Goal: Use online tool/utility: Utilize a website feature to perform a specific function

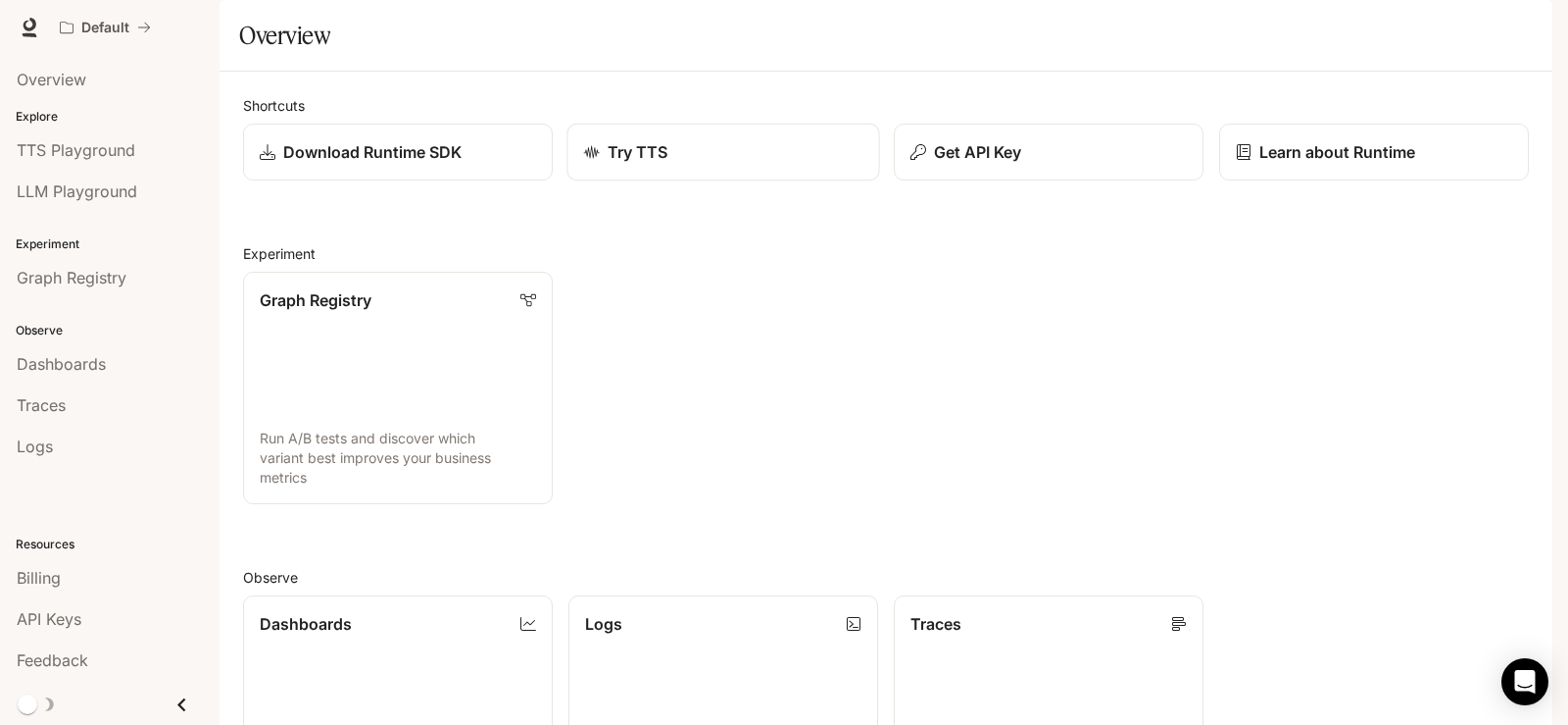
click at [717, 164] on div "Try TTS" at bounding box center [724, 152] width 279 height 24
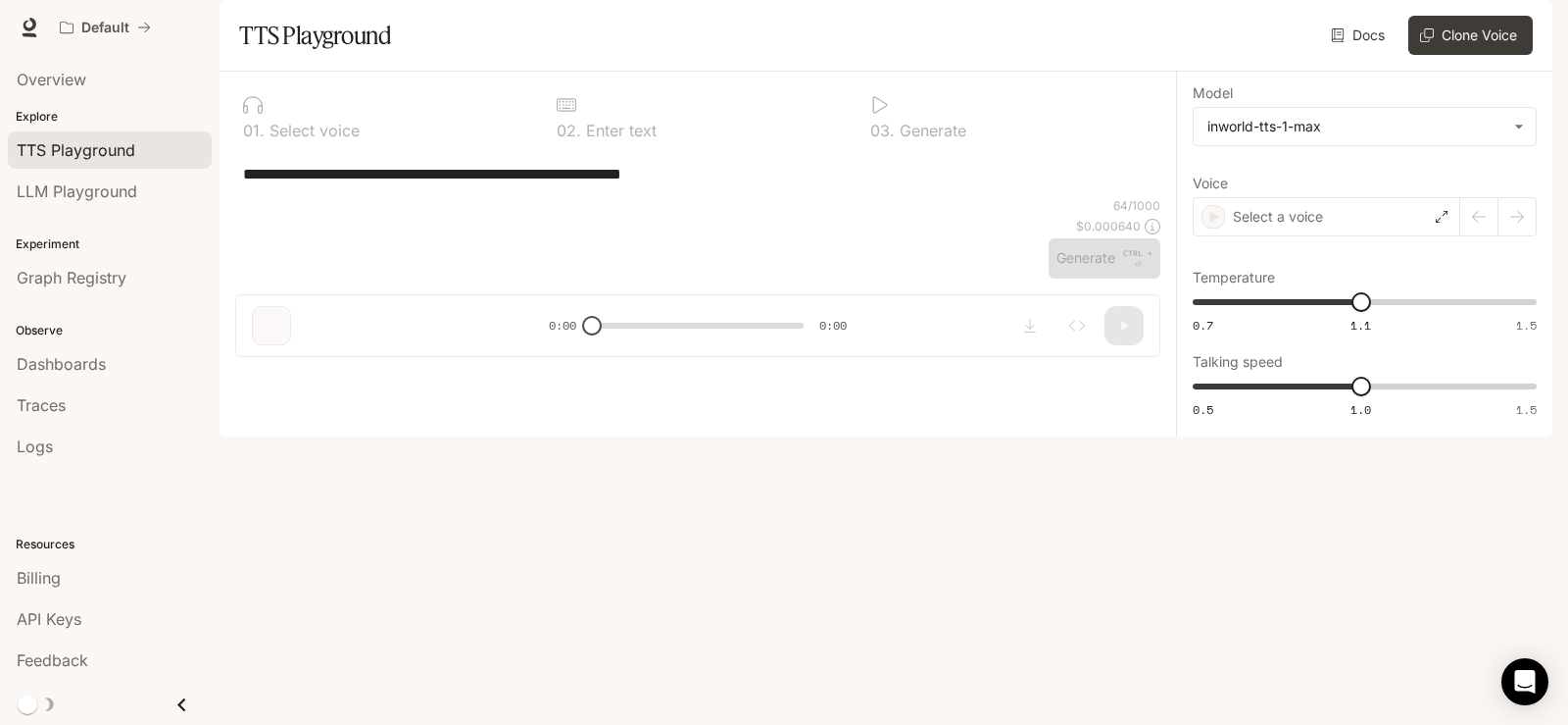
click at [313, 146] on div "0 1 . Select voice" at bounding box center [384, 116] width 297 height 59
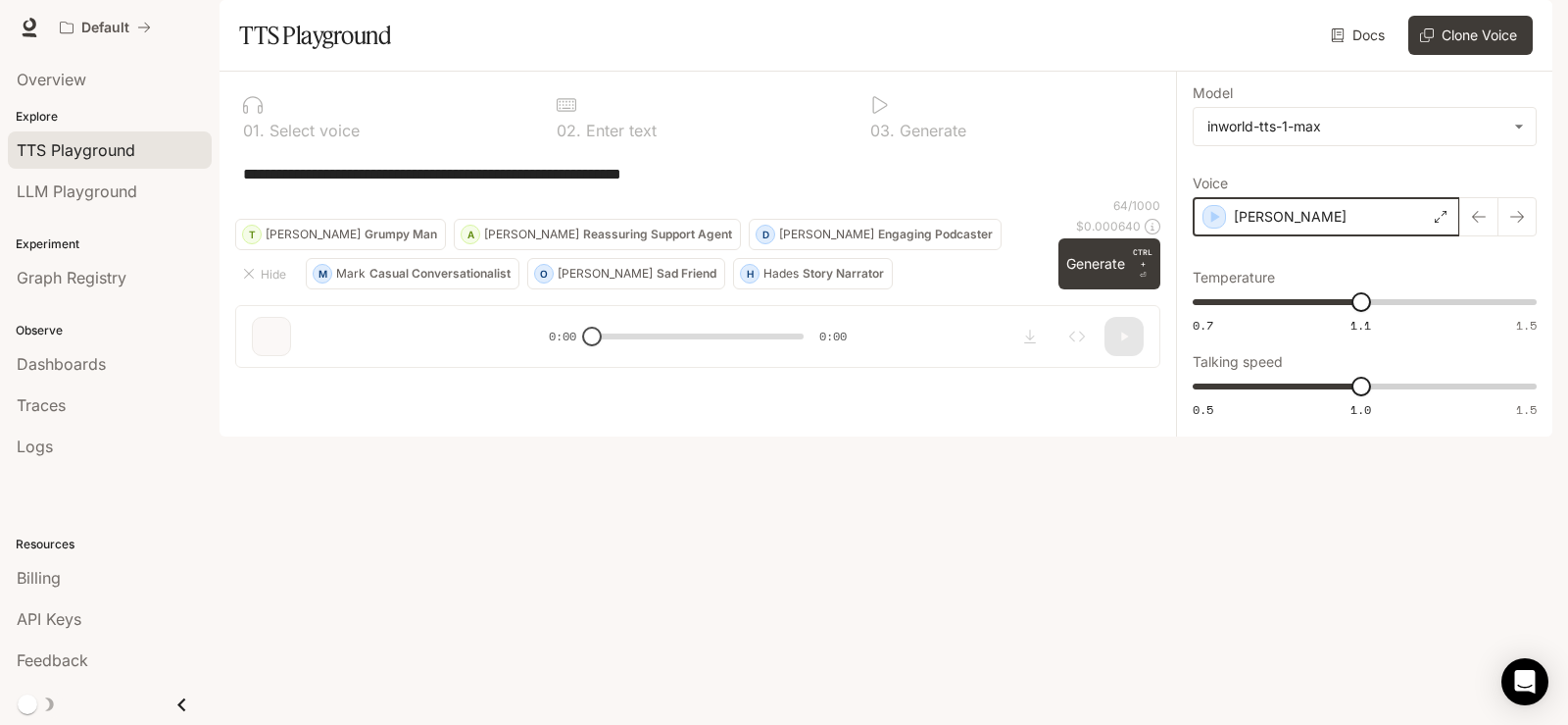
click at [1220, 227] on icon "button" at bounding box center [1215, 217] width 20 height 20
click at [1350, 172] on body "**********" at bounding box center [784, 362] width 1568 height 725
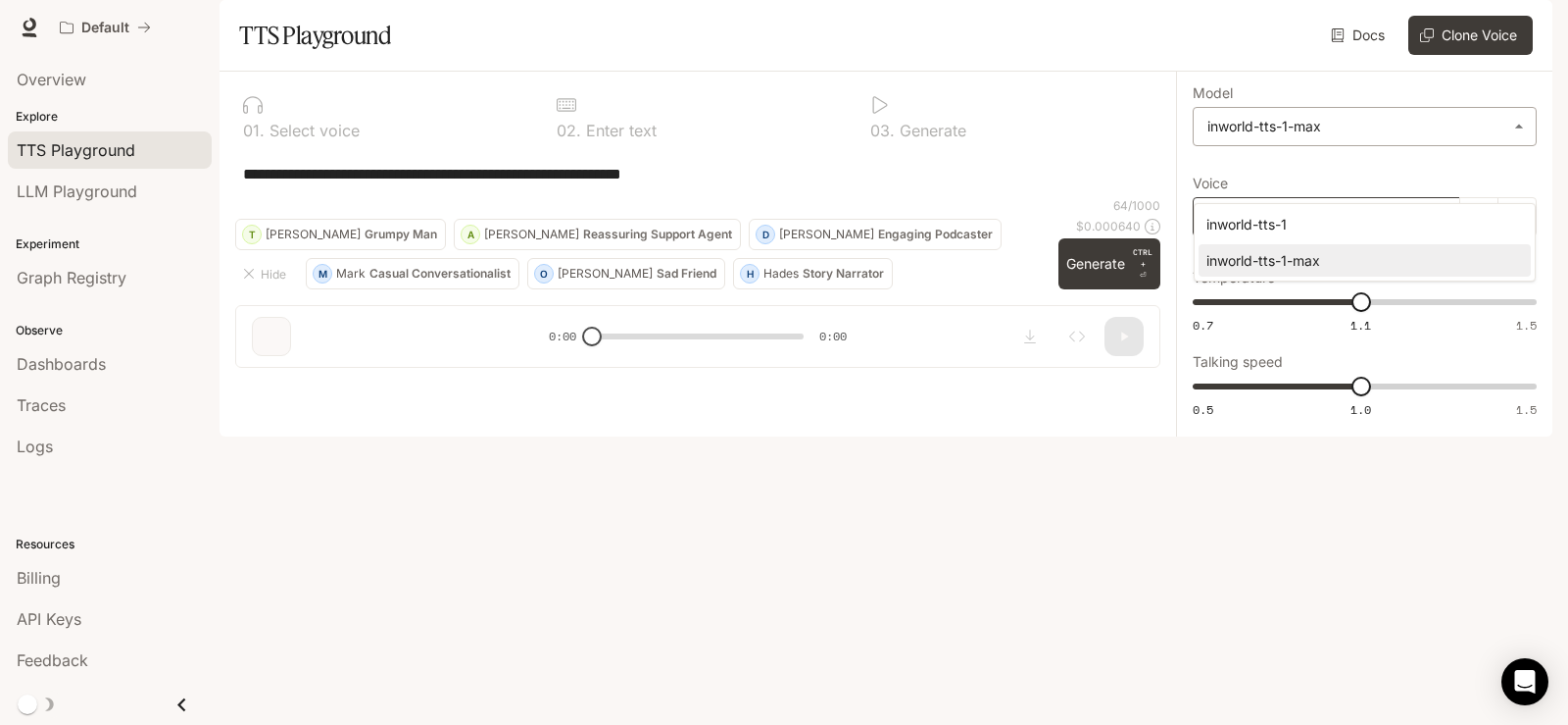
click at [1350, 172] on div at bounding box center [784, 362] width 1568 height 725
click at [1281, 237] on div "[PERSON_NAME]" at bounding box center [1326, 216] width 267 height 39
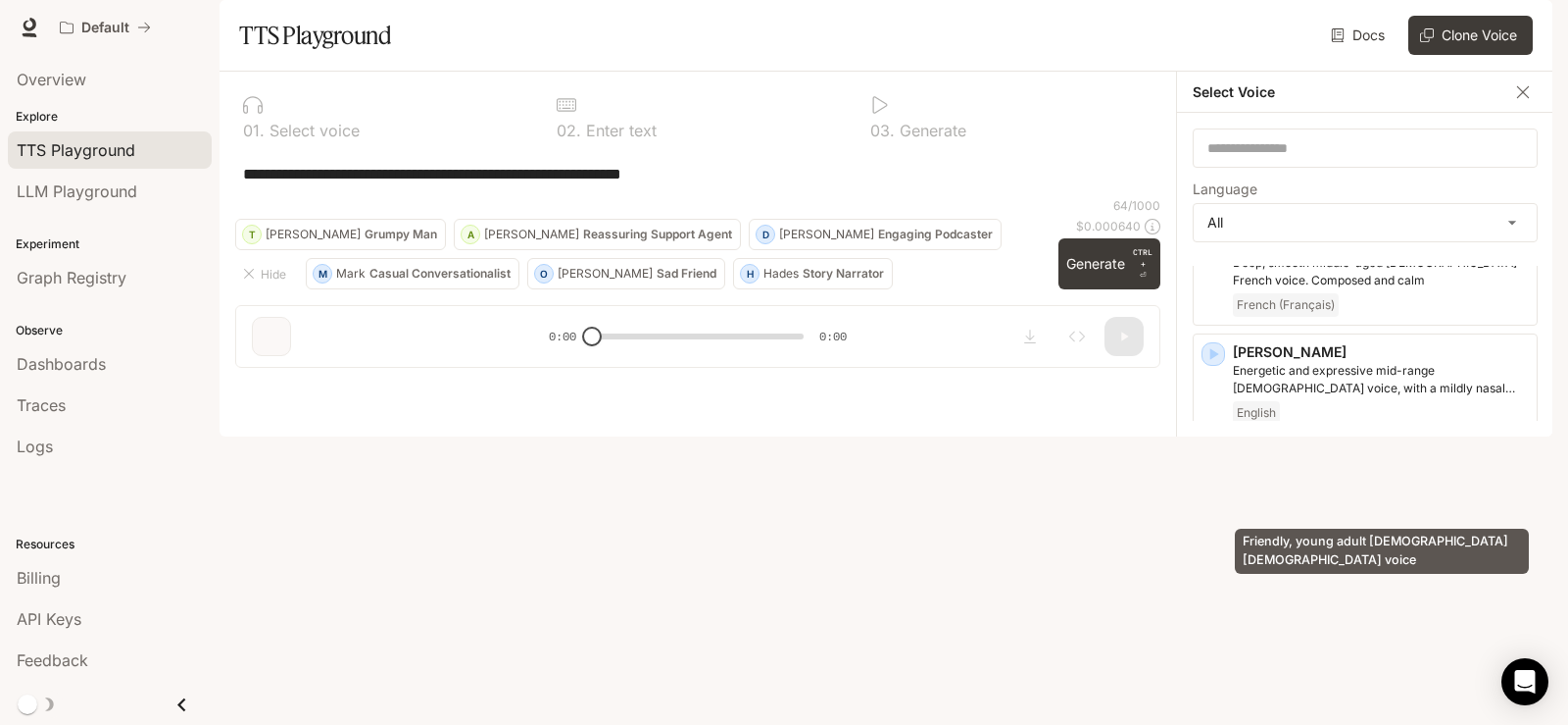
scroll to position [196, 0]
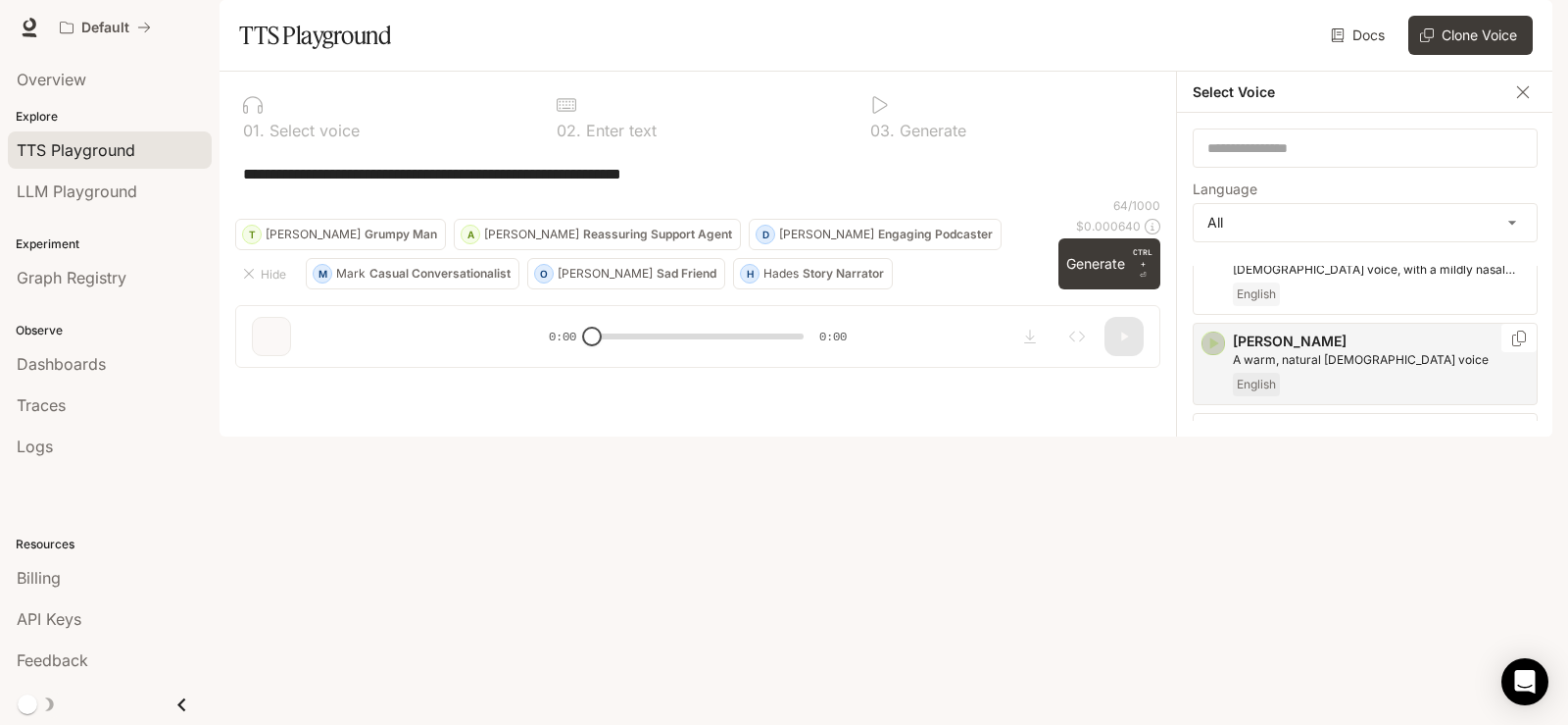
click at [1214, 350] on icon "button" at bounding box center [1215, 344] width 9 height 12
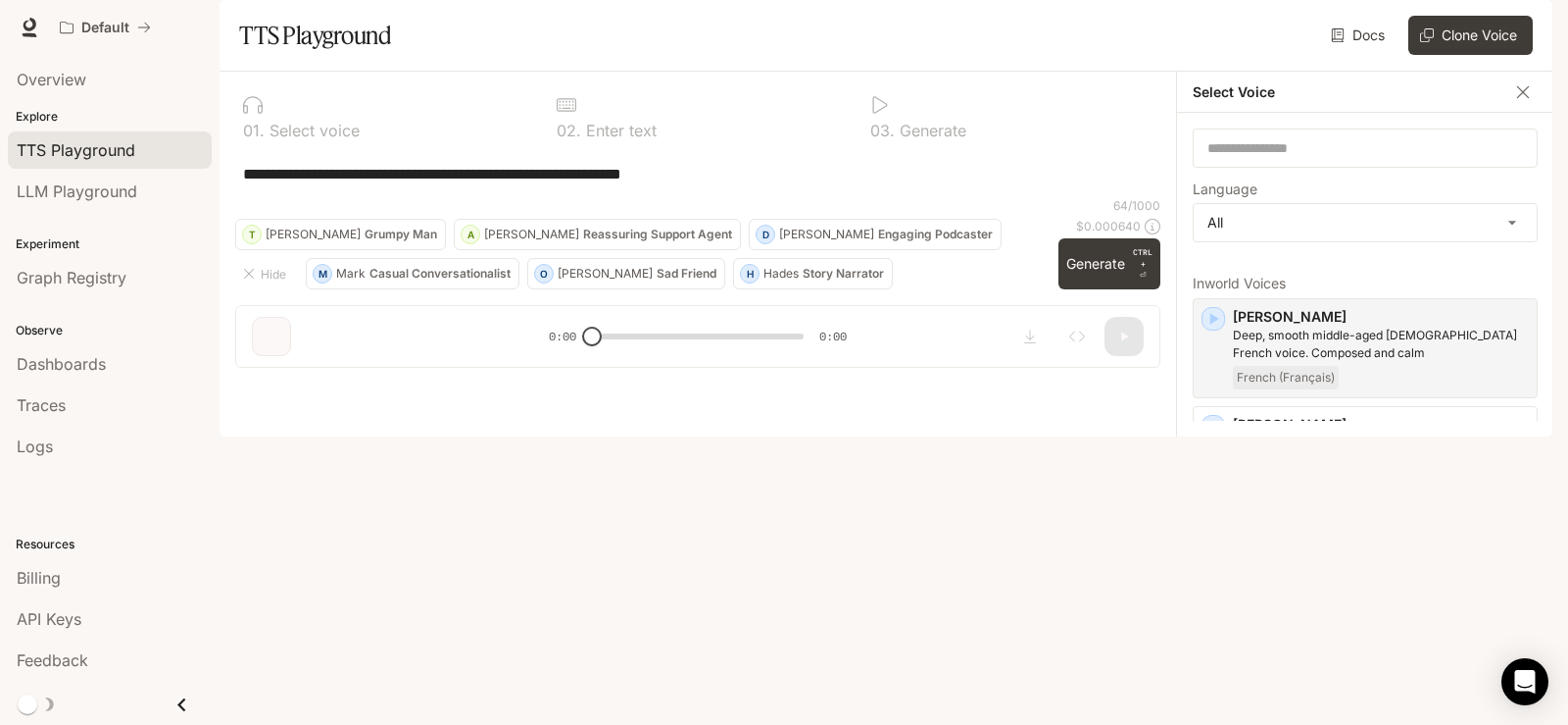
scroll to position [0, 0]
click at [1208, 441] on icon "button" at bounding box center [1214, 431] width 20 height 20
click at [1217, 334] on icon "button" at bounding box center [1214, 324] width 20 height 20
click at [1208, 366] on div "[PERSON_NAME], smooth middle-aged [DEMOGRAPHIC_DATA] French voice. Composed and…" at bounding box center [1365, 353] width 345 height 100
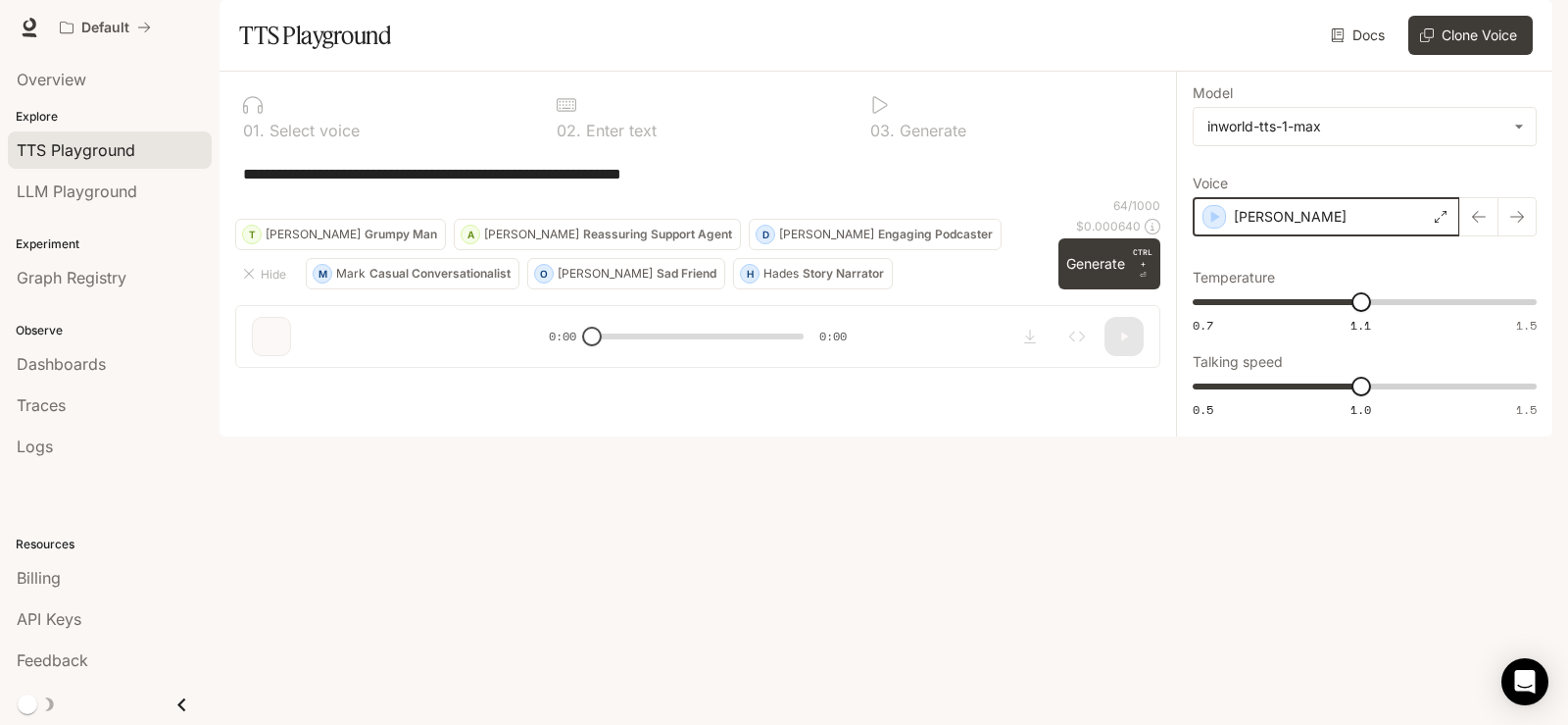
click at [1202, 237] on div "[PERSON_NAME]" at bounding box center [1326, 216] width 267 height 39
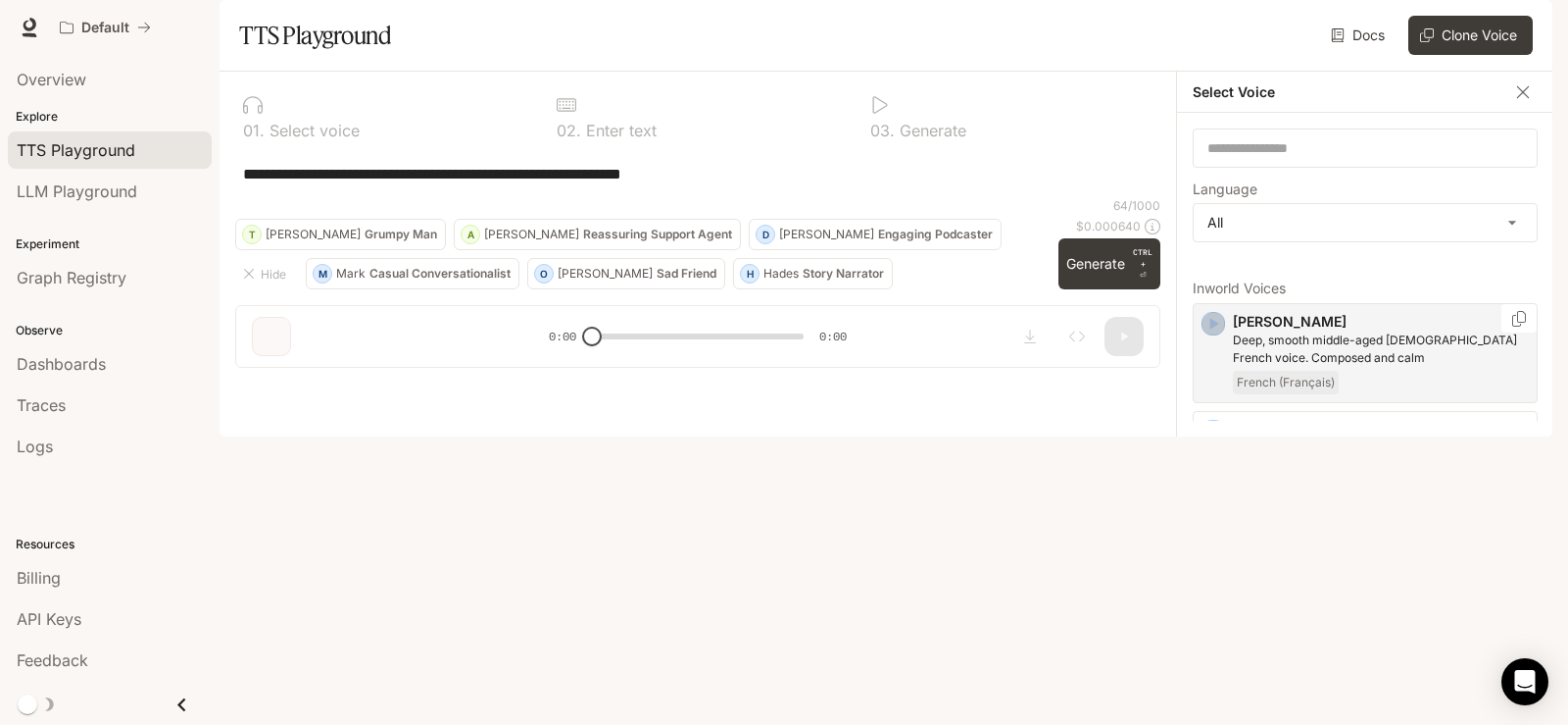
click at [1213, 330] on icon "button" at bounding box center [1215, 324] width 9 height 12
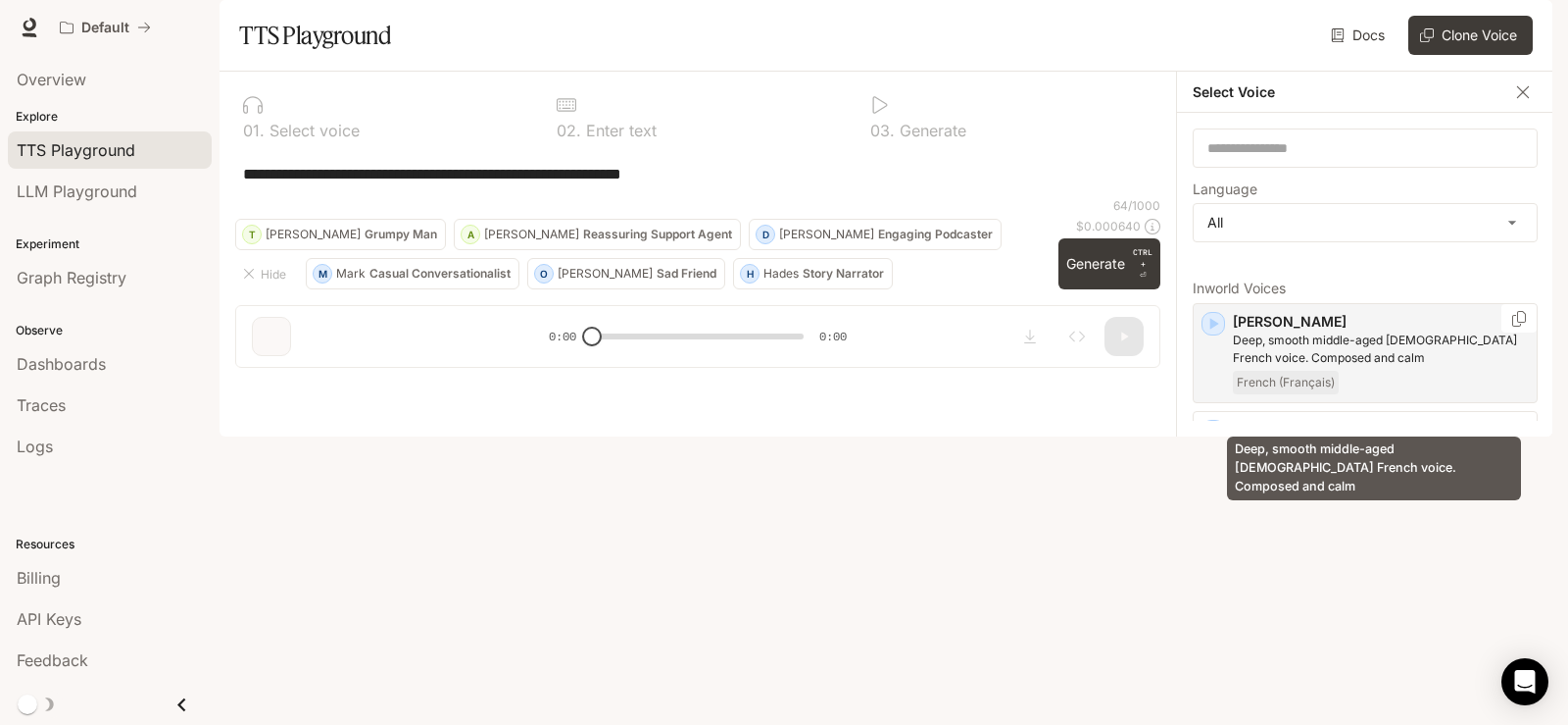
click at [1433, 366] on p "Deep, smooth middle-aged [DEMOGRAPHIC_DATA] French voice. Composed and calm" at bounding box center [1380, 349] width 296 height 35
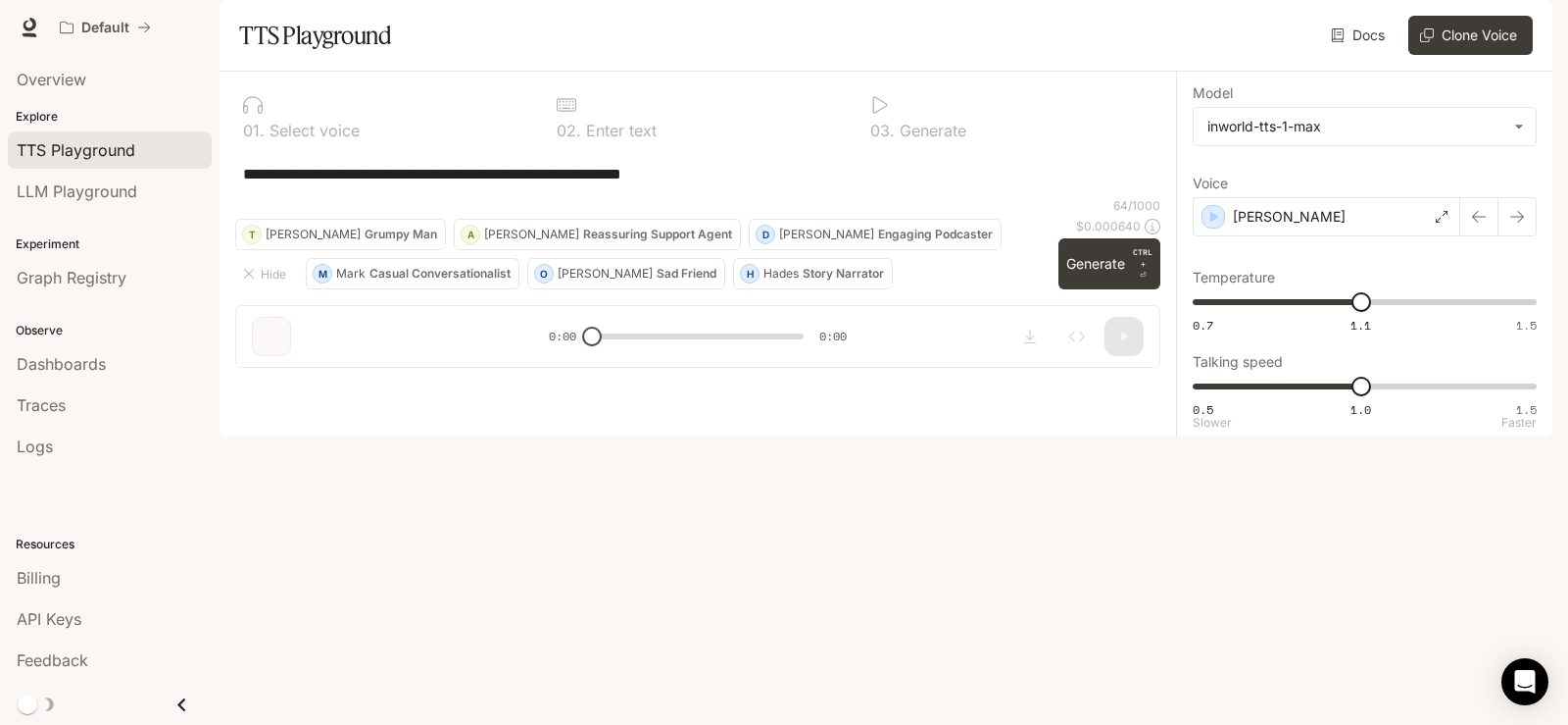
click at [1282, 401] on span "0.5 1.0 1.5 1" at bounding box center [1360, 385] width 336 height 29
type input "***"
click at [1236, 401] on span "0.5 1.0 1.5 0.6" at bounding box center [1360, 385] width 336 height 29
click at [741, 186] on textarea "**********" at bounding box center [697, 174] width 909 height 23
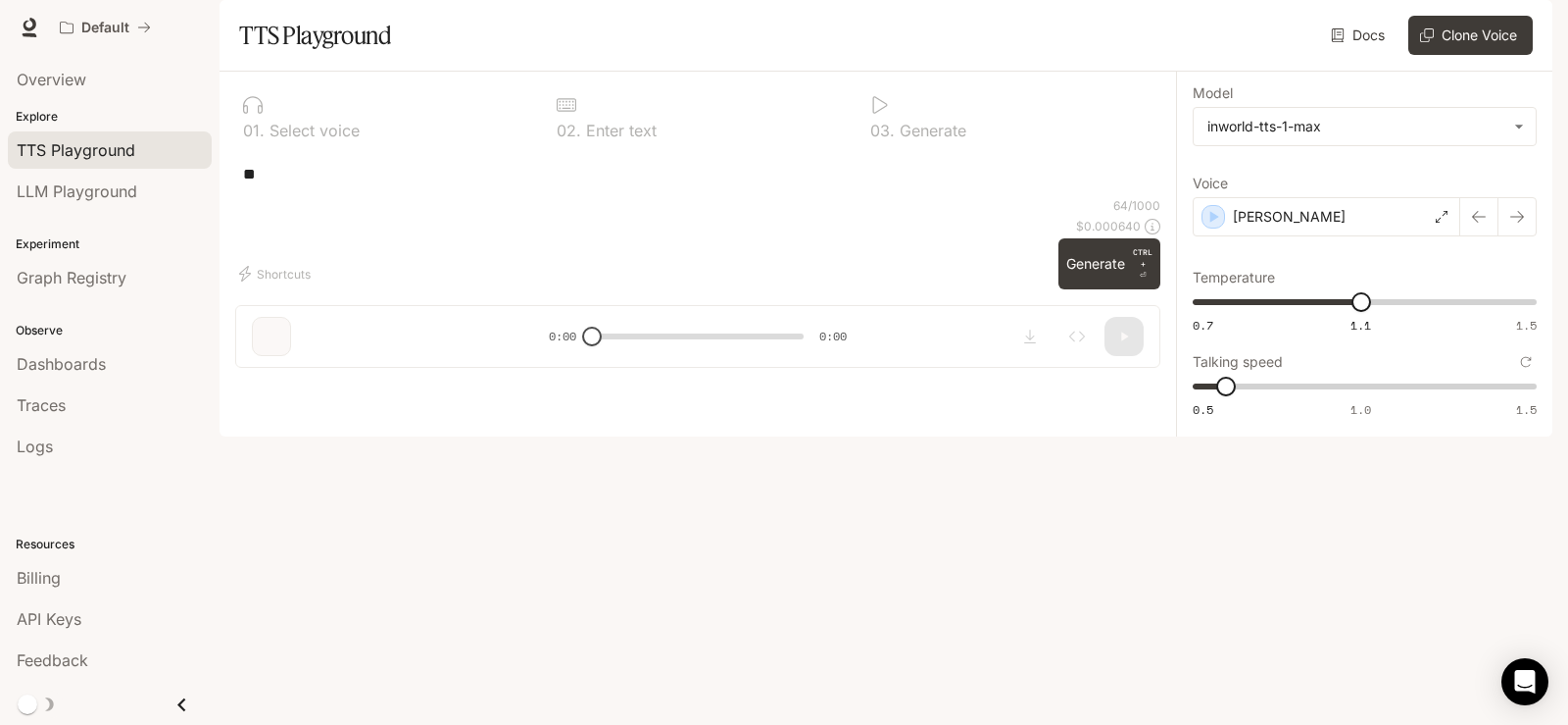
type textarea "*"
type textarea "**********"
click at [1088, 290] on button "Generate CTRL + ⏎" at bounding box center [1109, 264] width 102 height 51
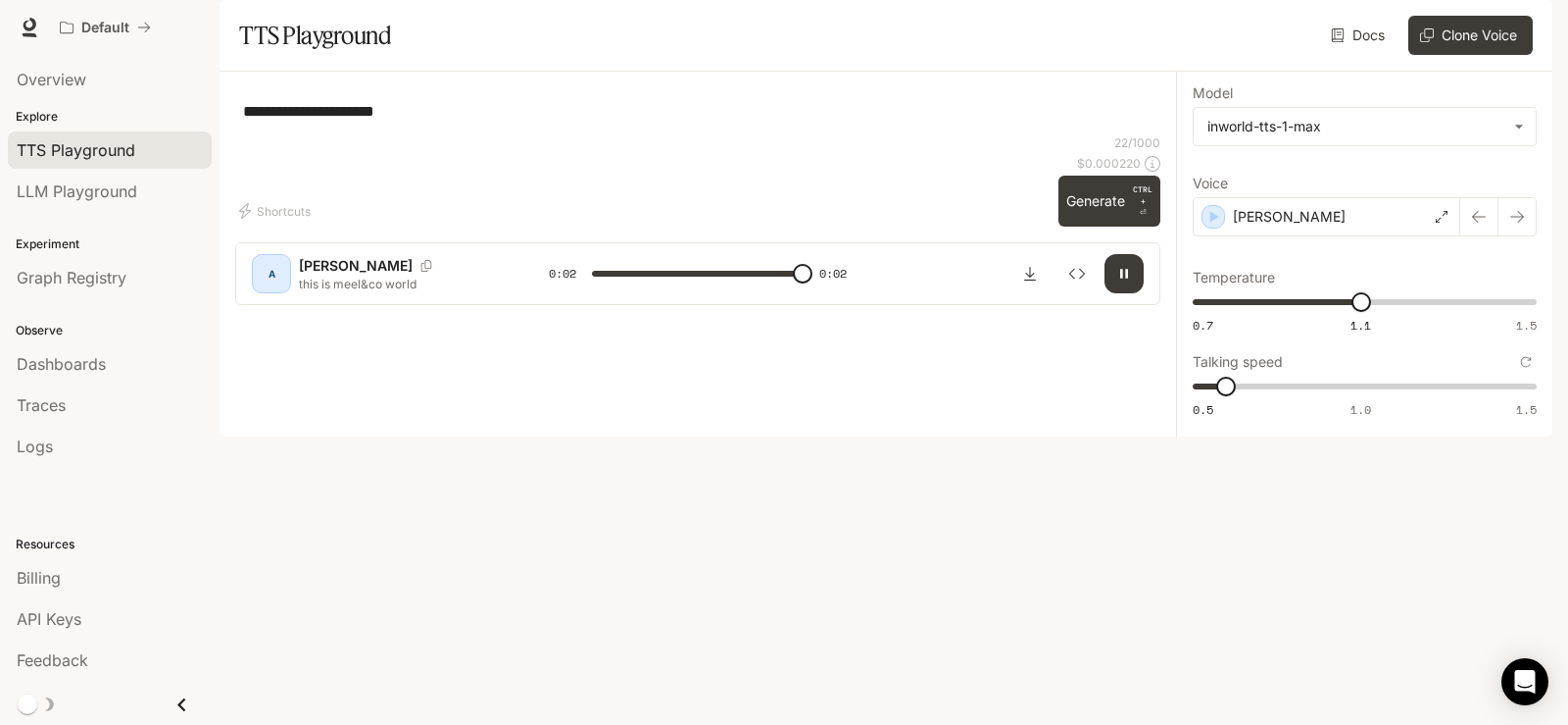
type input "*"
type input "***"
click at [1298, 401] on span "0.5 1.0 1.5 0.8" at bounding box center [1360, 385] width 336 height 29
click at [1123, 282] on icon "button" at bounding box center [1124, 274] width 16 height 16
click at [1096, 227] on button "Generate CTRL + ⏎" at bounding box center [1109, 201] width 102 height 51
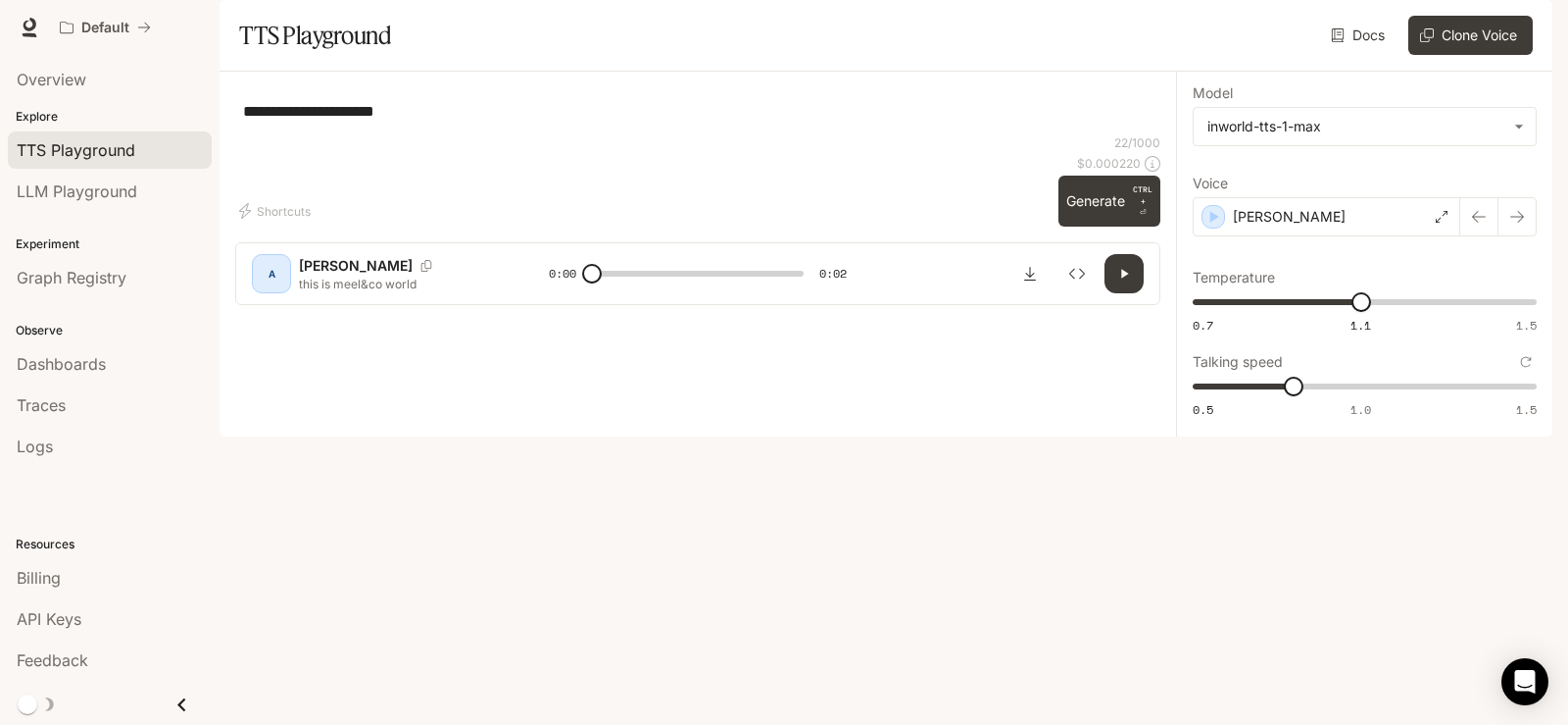
click at [1114, 294] on button "button" at bounding box center [1124, 273] width 39 height 39
click at [1129, 282] on icon "button" at bounding box center [1124, 274] width 16 height 16
click at [1124, 279] on icon "button" at bounding box center [1124, 274] width 7 height 9
type input "*"
click at [1028, 282] on icon "Download audio" at bounding box center [1030, 274] width 16 height 16
